Goal: Book appointment/travel/reservation

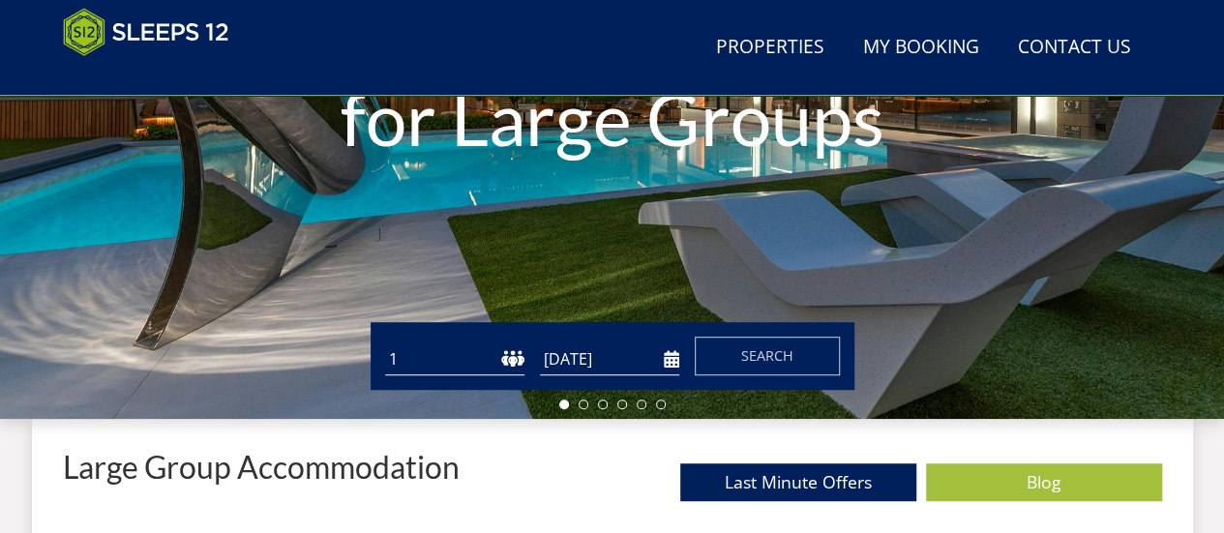
scroll to position [501, 0]
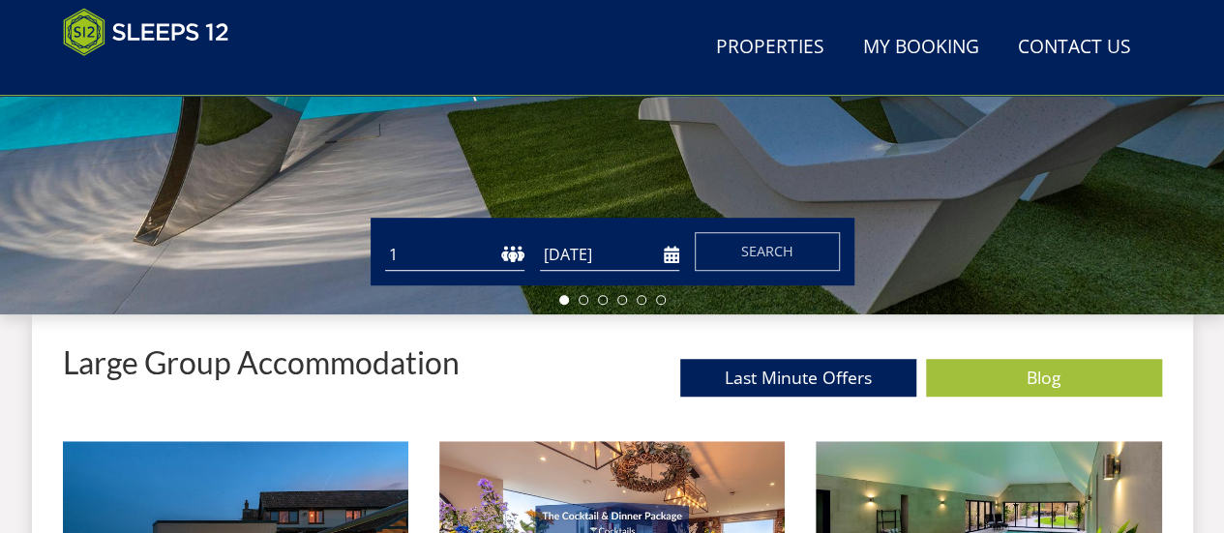
click at [509, 258] on select "1 2 3 4 5 6 7 8 9 10 11 12 13 14 15 16 17 18 19 20 21 22 23 24 25 26 27 28 29 3…" at bounding box center [454, 255] width 139 height 32
select select "25"
click at [385, 239] on select "1 2 3 4 5 6 7 8 9 10 11 12 13 14 15 16 17 18 19 20 21 22 23 24 25 26 27 28 29 3…" at bounding box center [454, 255] width 139 height 32
click at [596, 258] on input "[DATE]" at bounding box center [609, 255] width 139 height 32
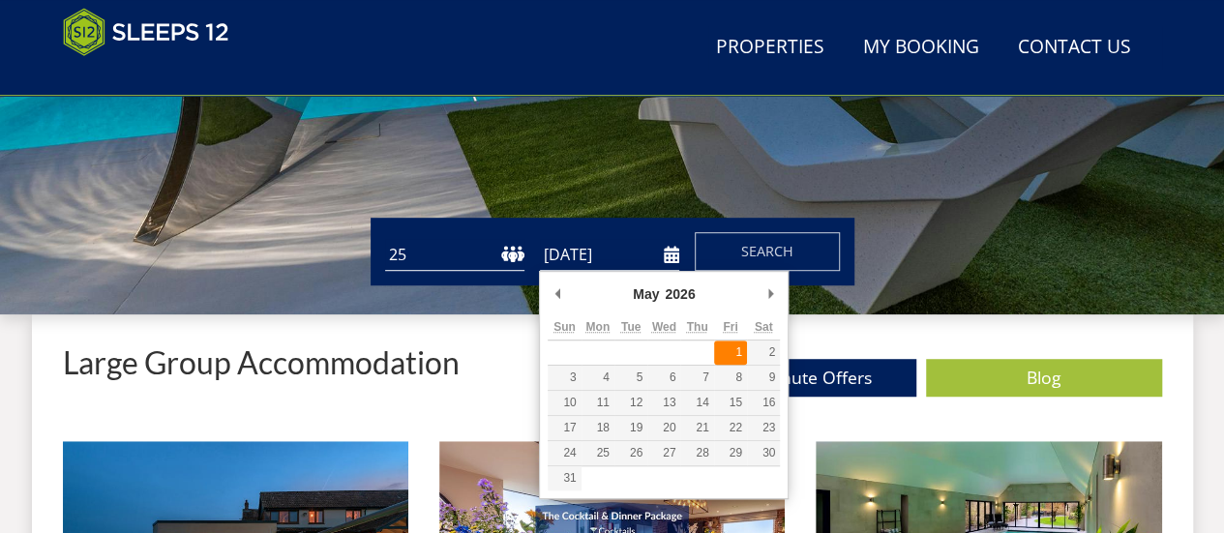
type input "[DATE]"
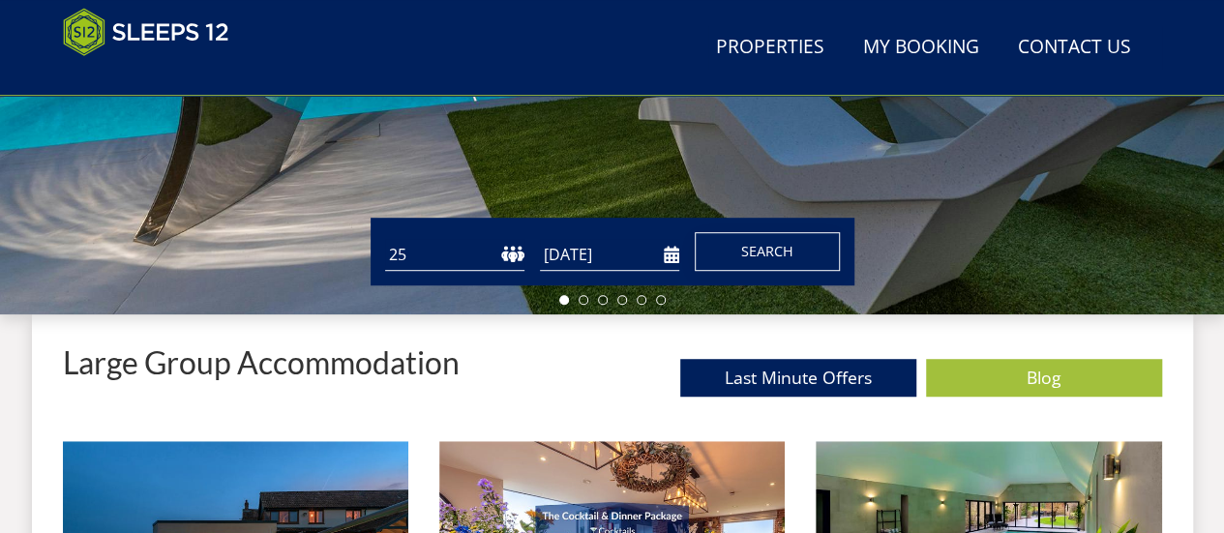
click at [755, 249] on span "Search" at bounding box center [767, 251] width 52 height 18
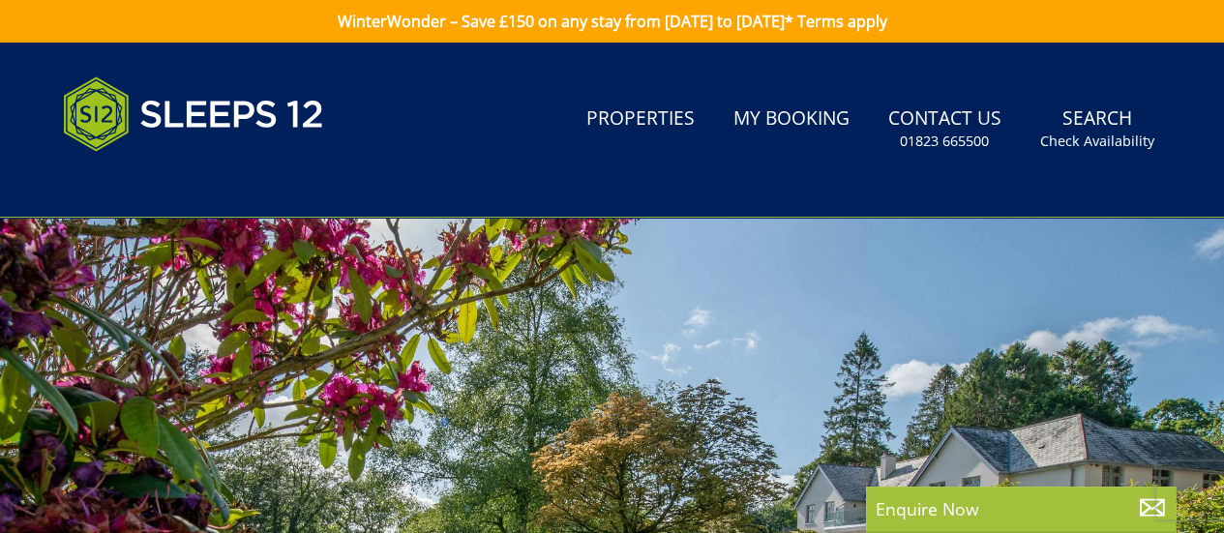
scroll to position [501, 0]
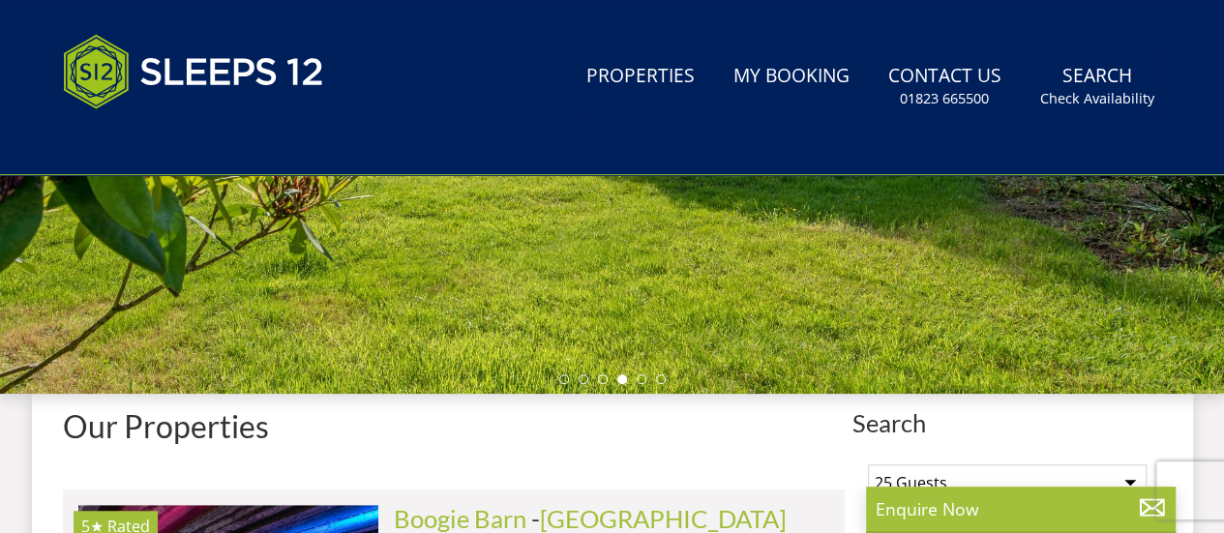
select select "25"
